Goal: Task Accomplishment & Management: Manage account settings

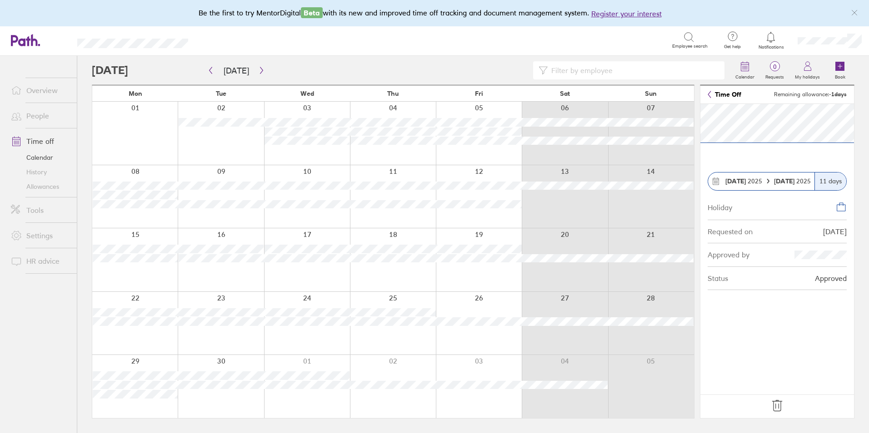
click at [781, 406] on icon at bounding box center [777, 406] width 15 height 15
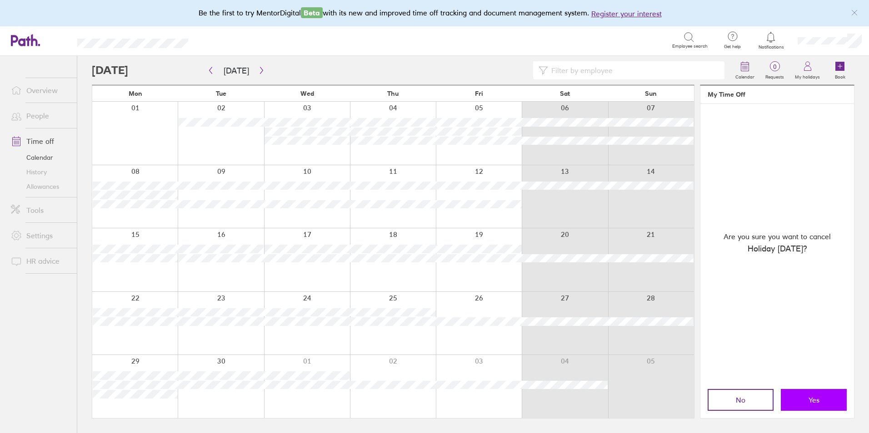
click at [814, 398] on span "Yes" at bounding box center [813, 400] width 11 height 8
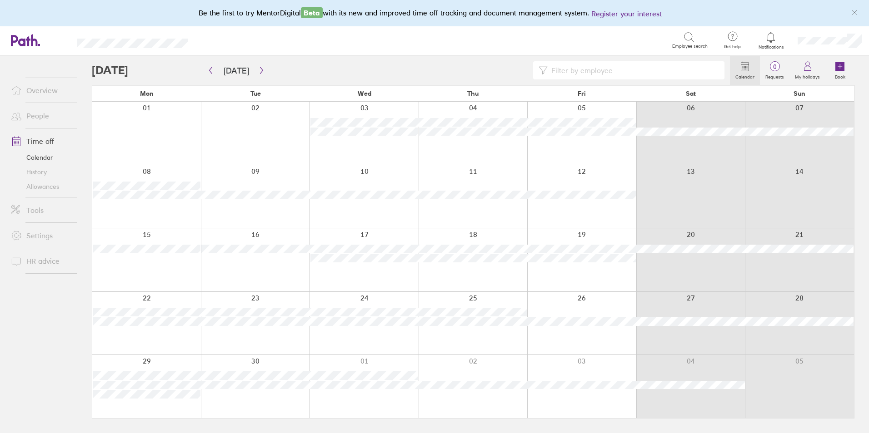
click at [451, 150] on div at bounding box center [472, 133] width 109 height 63
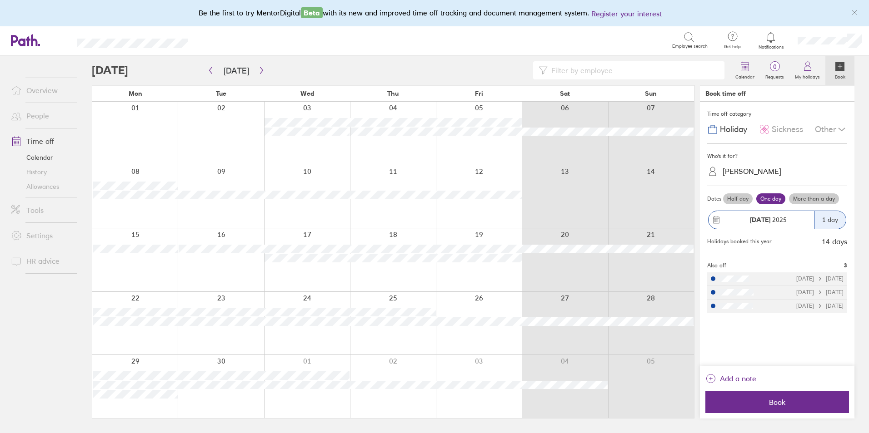
click at [791, 170] on div "[PERSON_NAME]" at bounding box center [782, 171] width 129 height 14
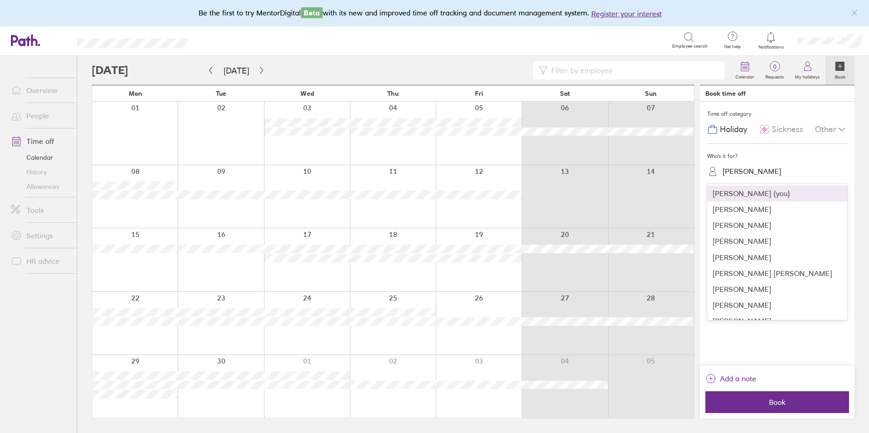
type input "m"
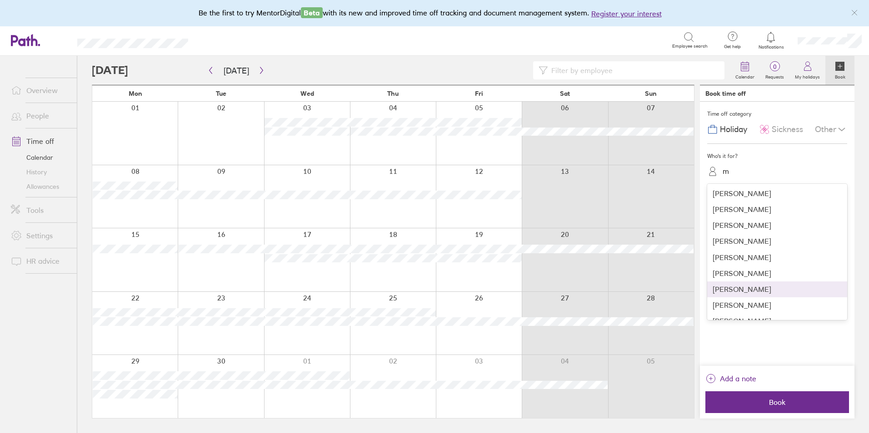
scroll to position [11, 0]
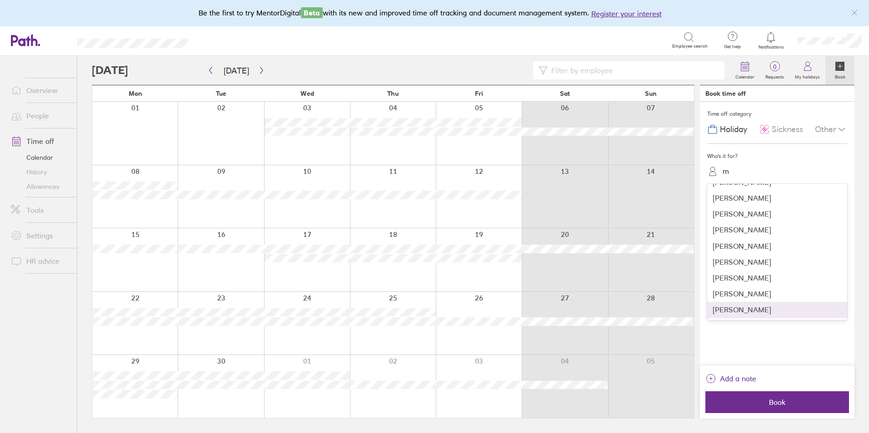
click at [764, 306] on div "[PERSON_NAME]" at bounding box center [777, 310] width 140 height 16
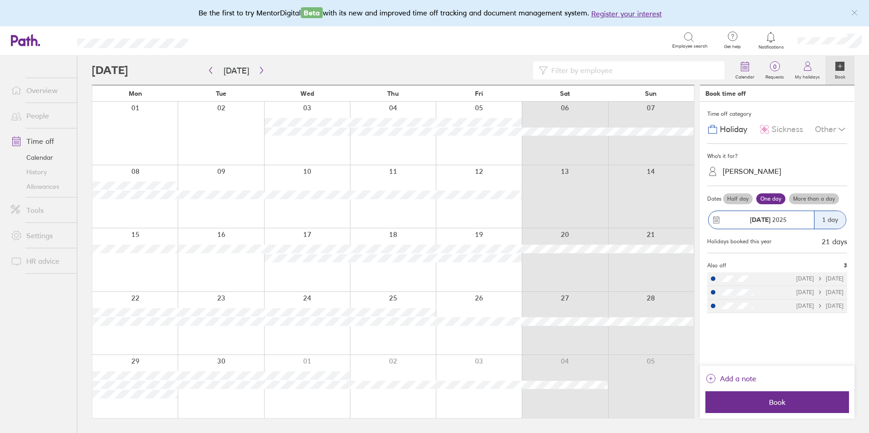
click at [820, 200] on label "More than a day" at bounding box center [814, 199] width 50 height 11
click at [0, 0] on input "More than a day" at bounding box center [0, 0] width 0 height 0
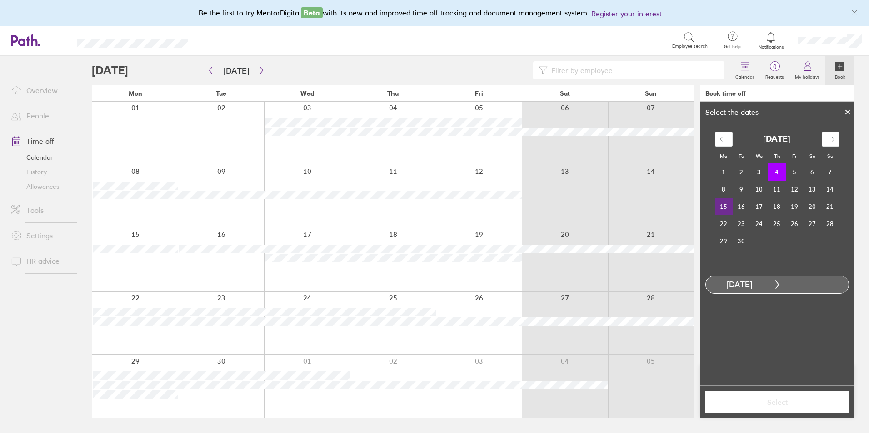
click at [719, 205] on td "15" at bounding box center [724, 206] width 18 height 17
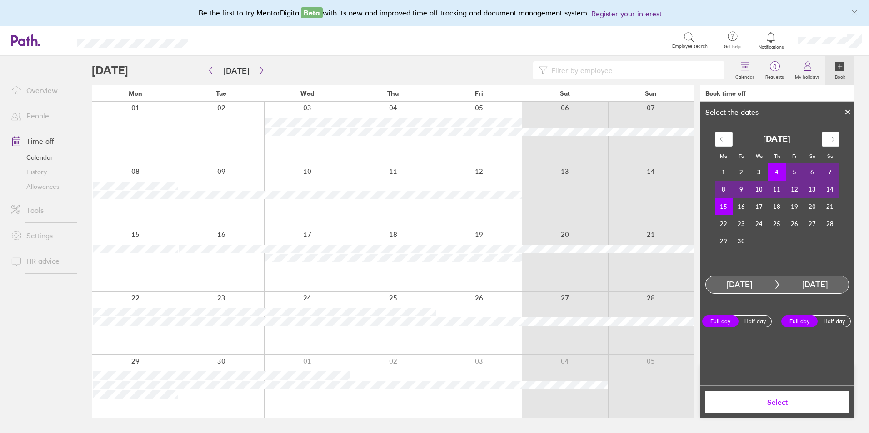
click at [808, 407] on span "Select" at bounding box center [776, 402] width 131 height 8
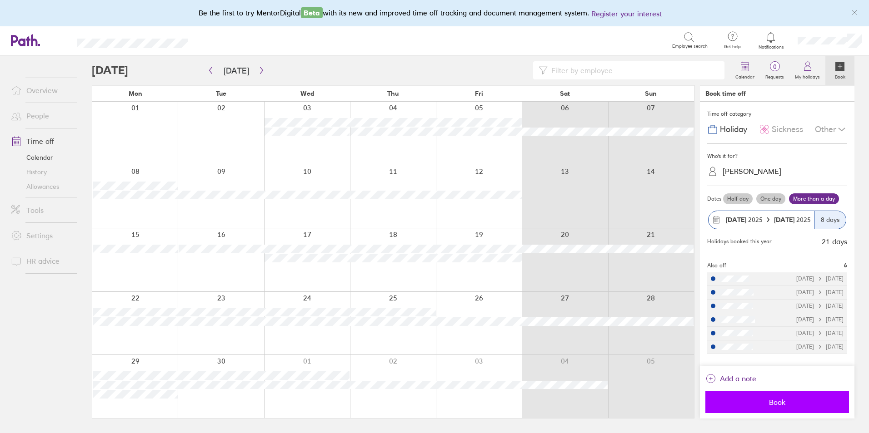
click at [808, 405] on span "Book" at bounding box center [776, 402] width 131 height 8
